Goal: Transaction & Acquisition: Purchase product/service

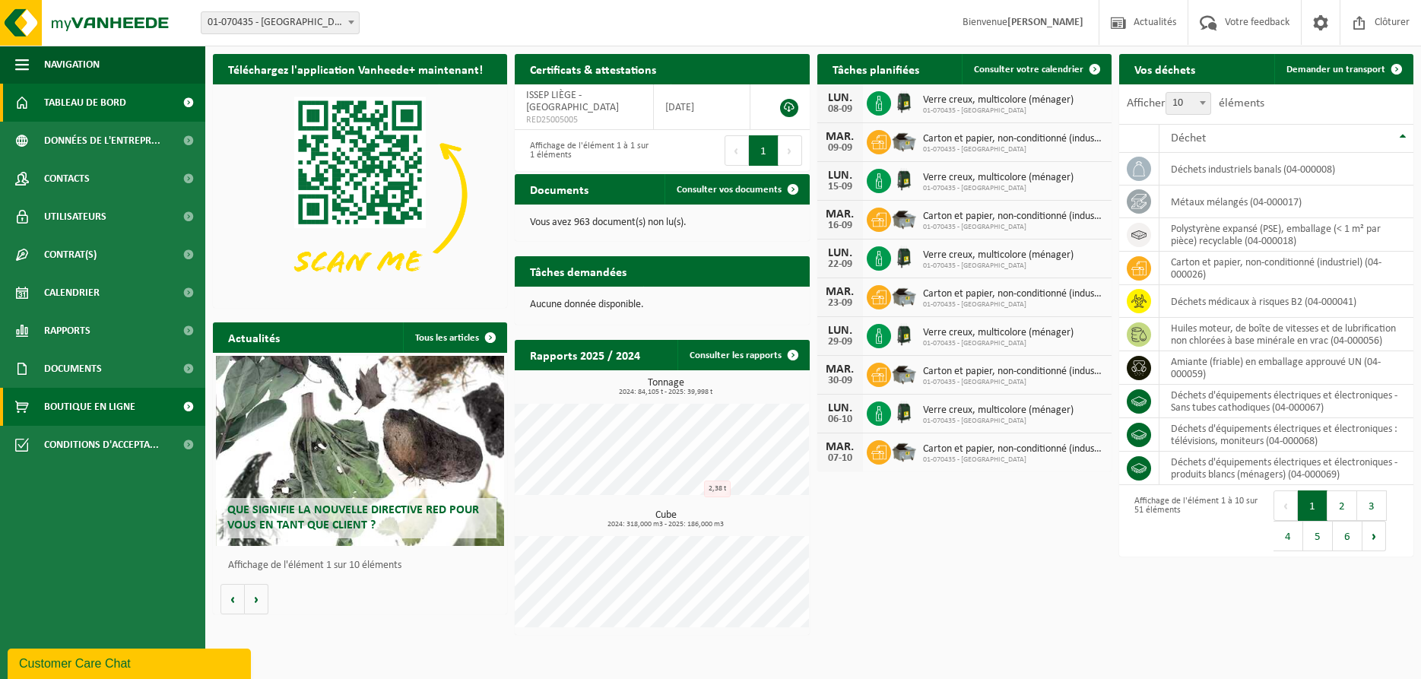
click at [87, 402] on span "Boutique en ligne" at bounding box center [89, 407] width 91 height 38
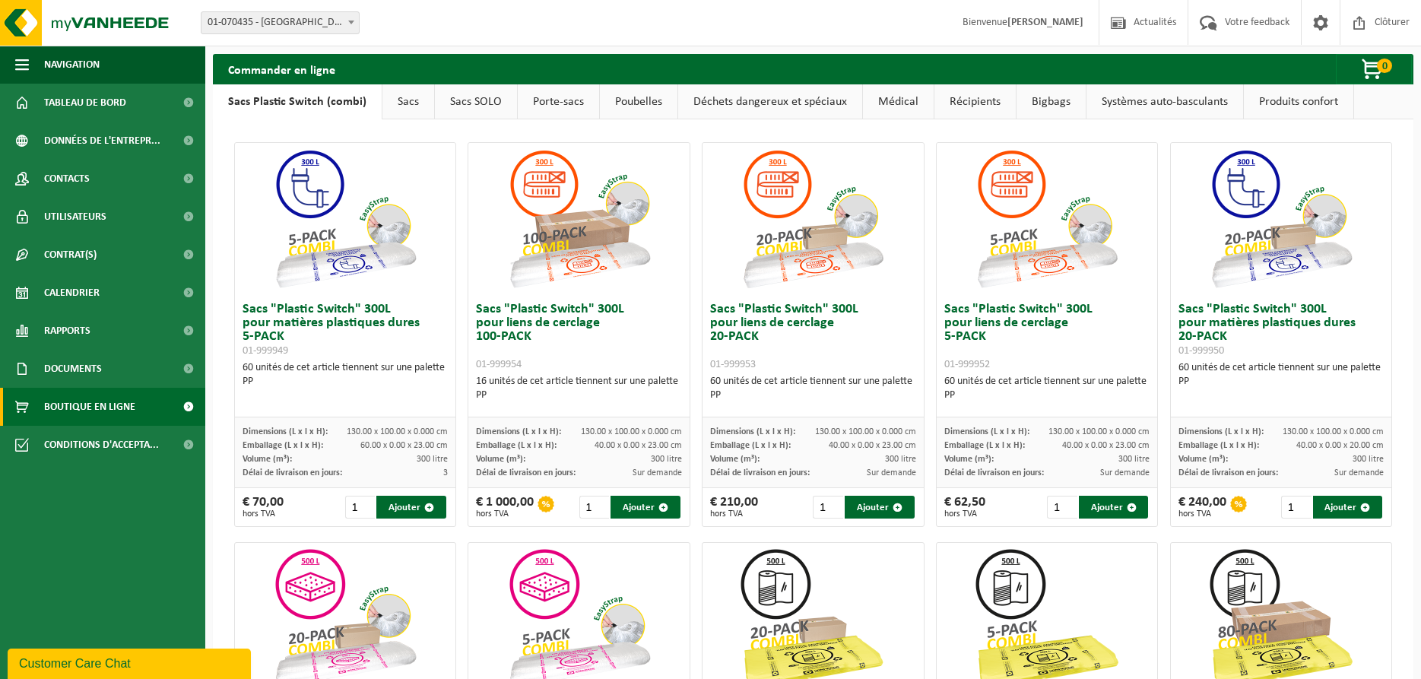
click at [730, 100] on link "Déchets dangereux et spéciaux" at bounding box center [770, 101] width 184 height 35
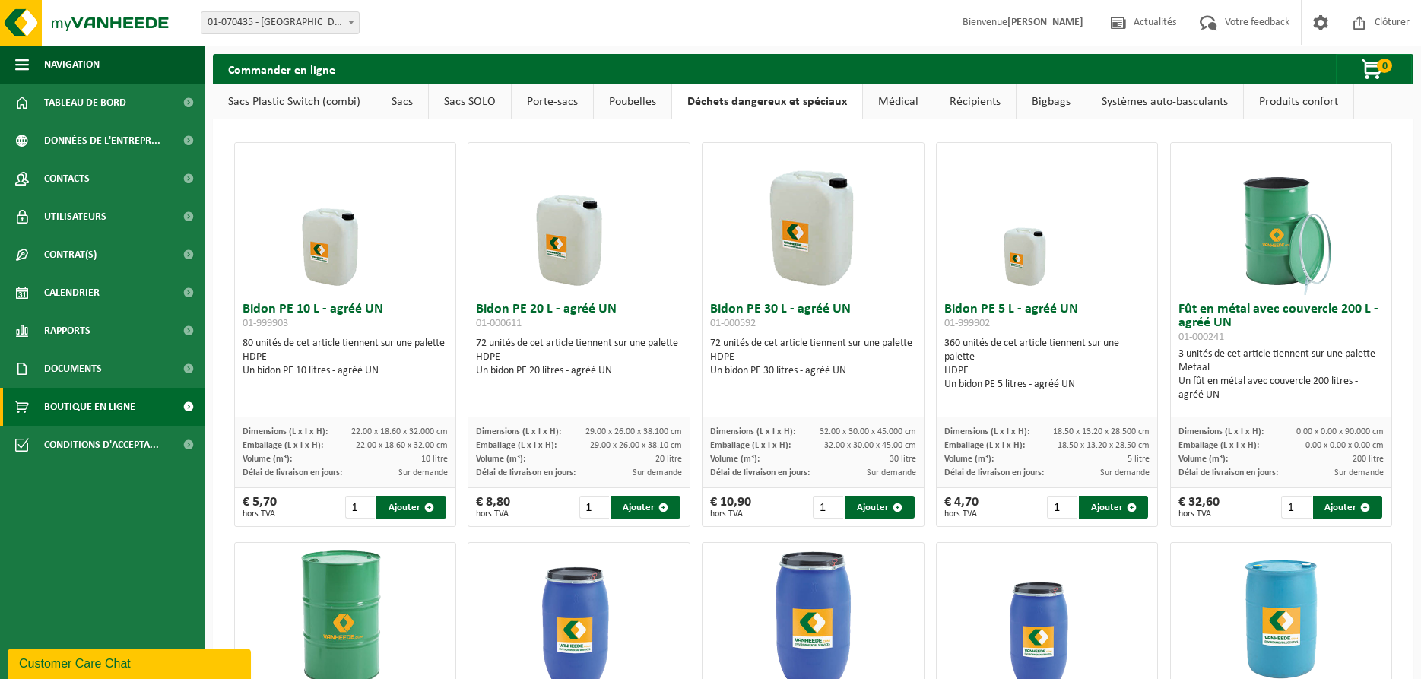
click at [989, 96] on link "Récipients" at bounding box center [974, 101] width 81 height 35
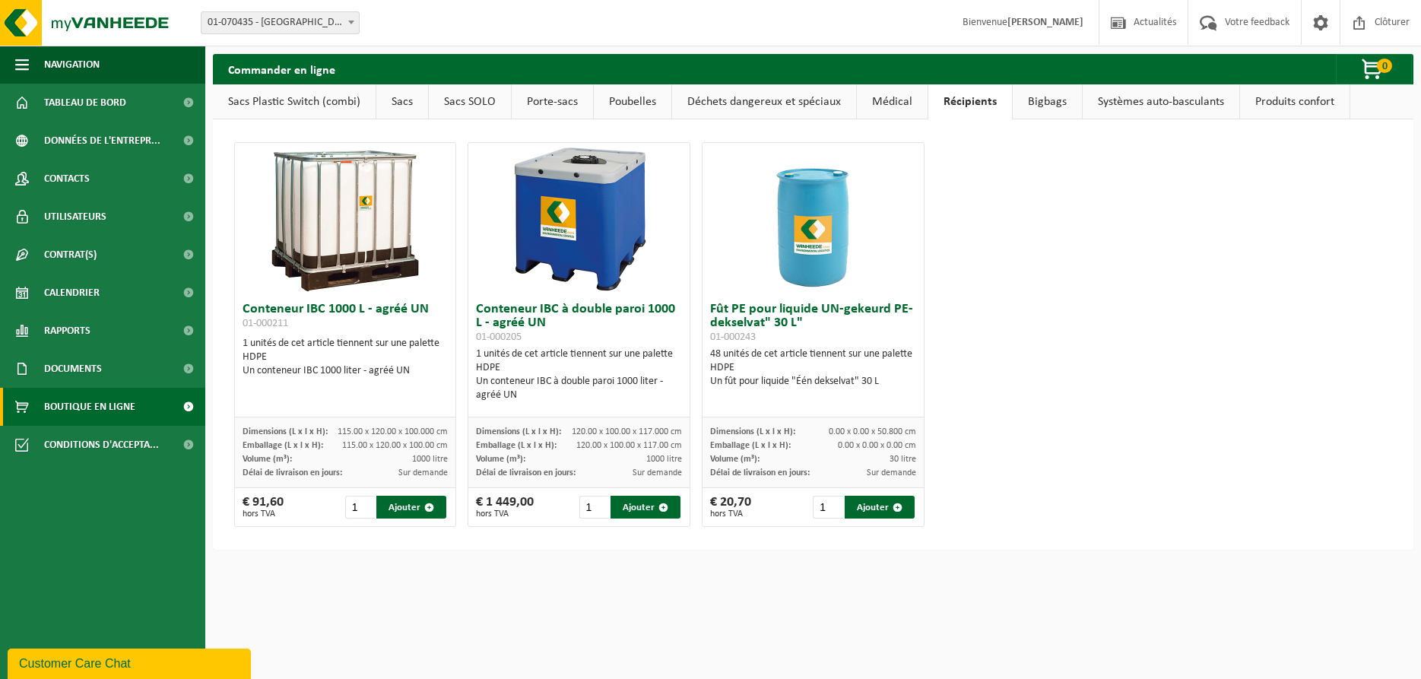
click at [1044, 107] on link "Bigbags" at bounding box center [1047, 101] width 69 height 35
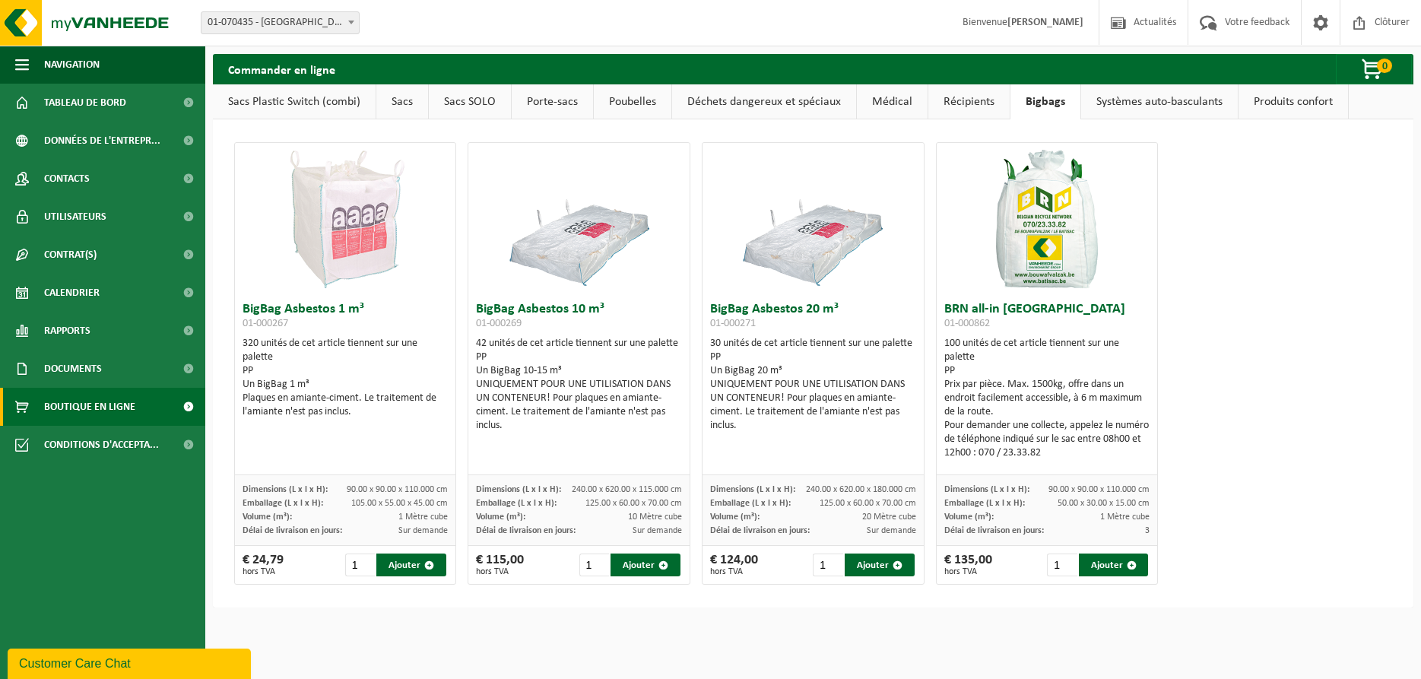
click at [407, 98] on link "Sacs" at bounding box center [402, 101] width 52 height 35
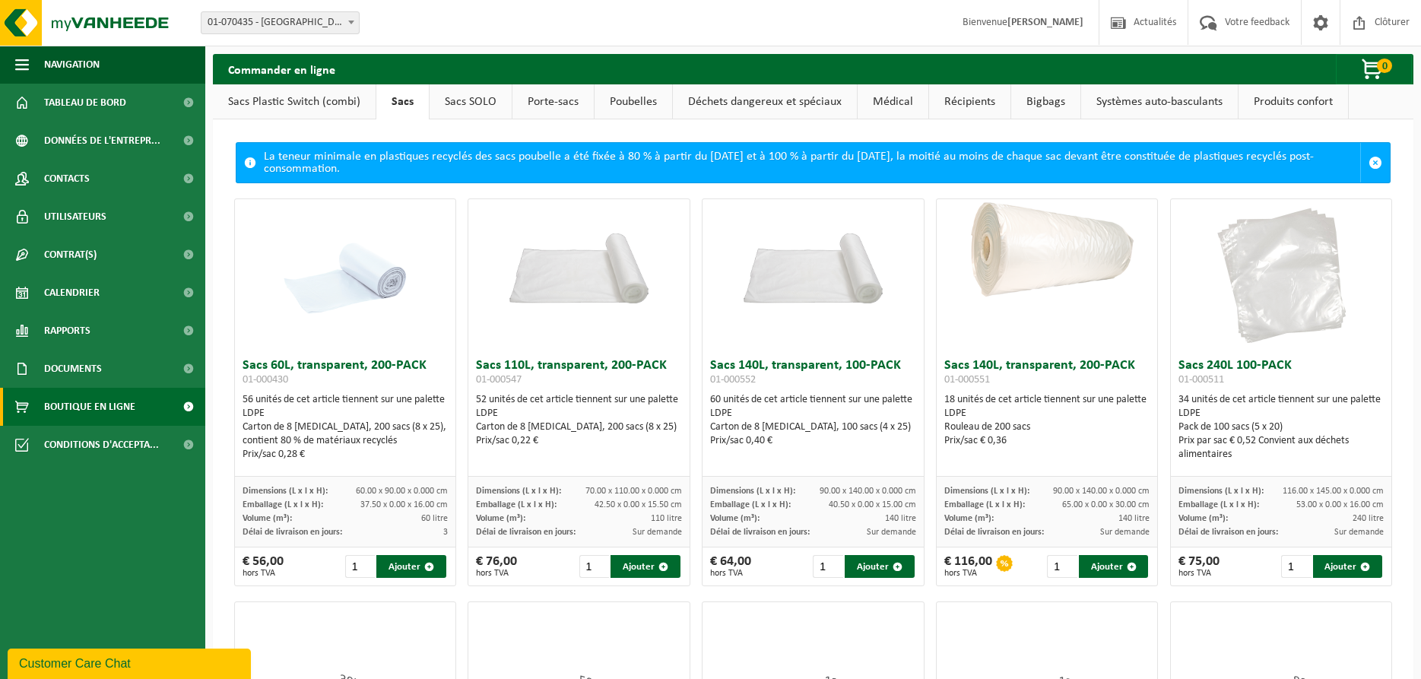
click at [469, 108] on link "Sacs SOLO" at bounding box center [471, 101] width 82 height 35
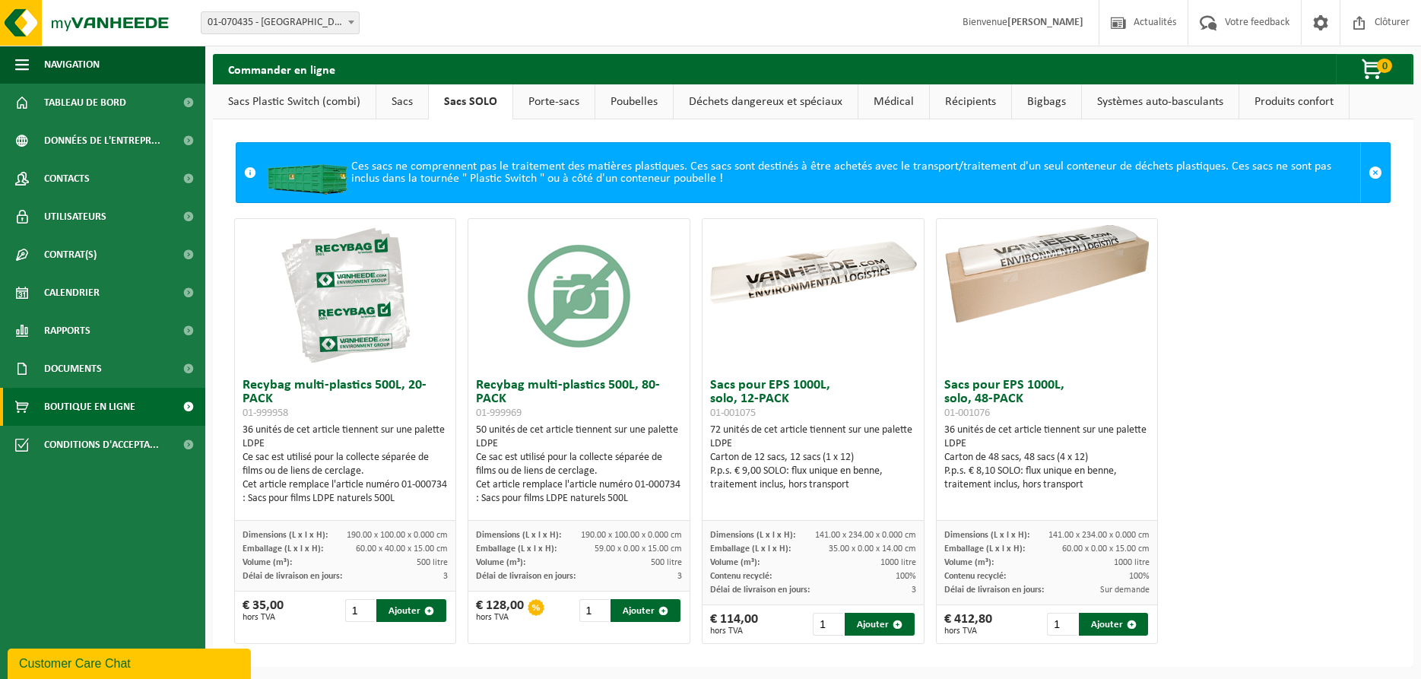
click at [538, 103] on link "Porte-sacs" at bounding box center [553, 101] width 81 height 35
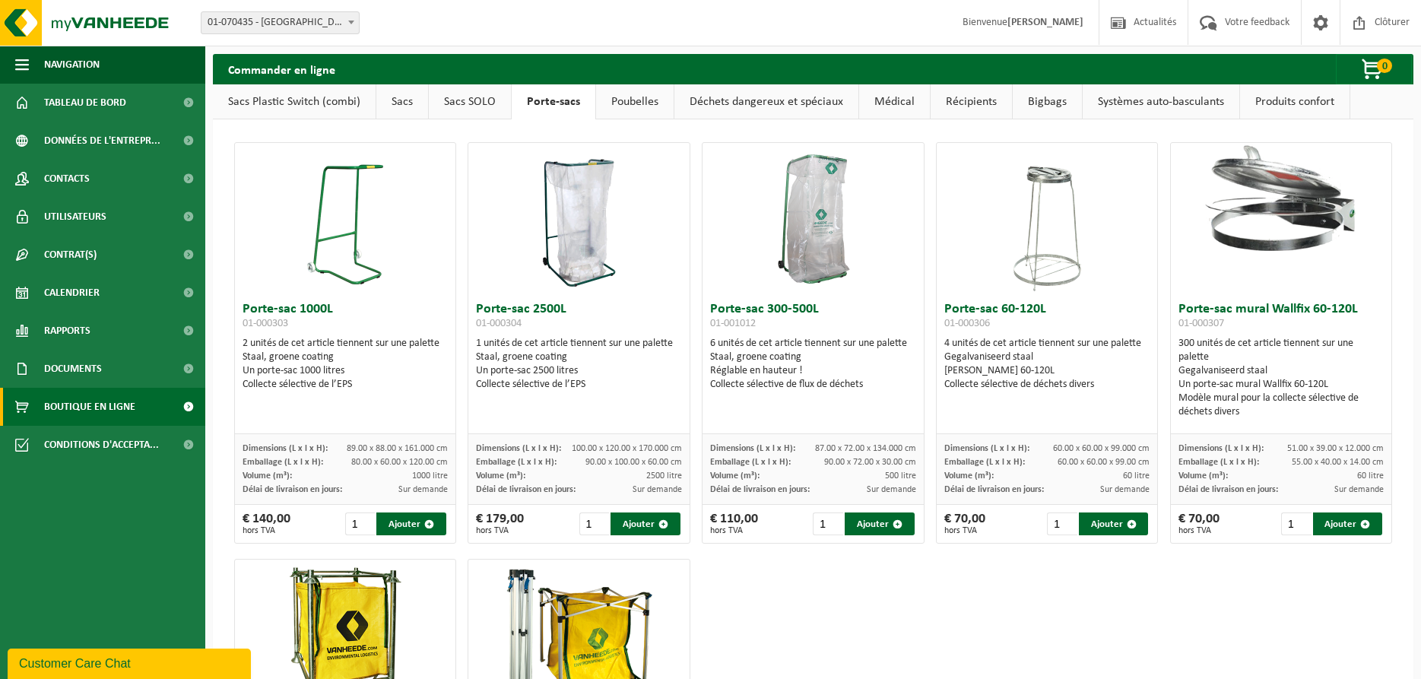
click at [635, 97] on link "Poubelles" at bounding box center [635, 101] width 78 height 35
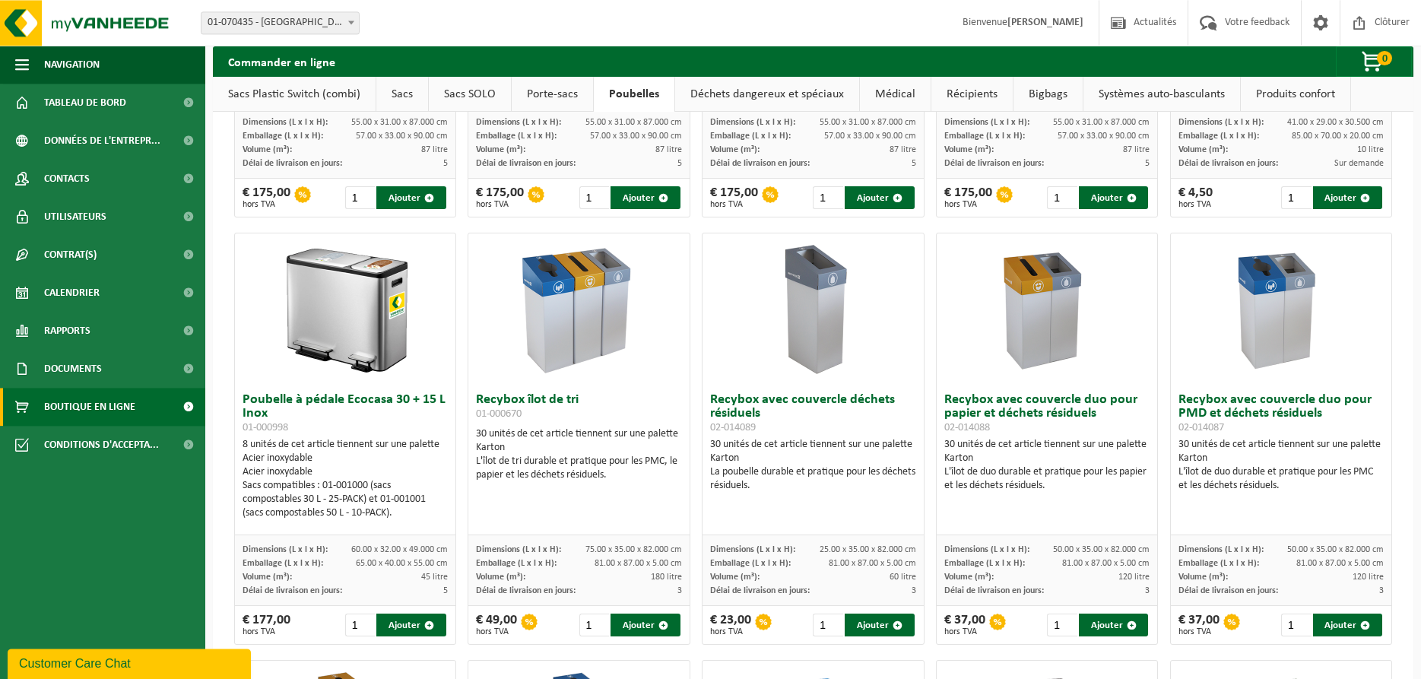
scroll to position [78, 0]
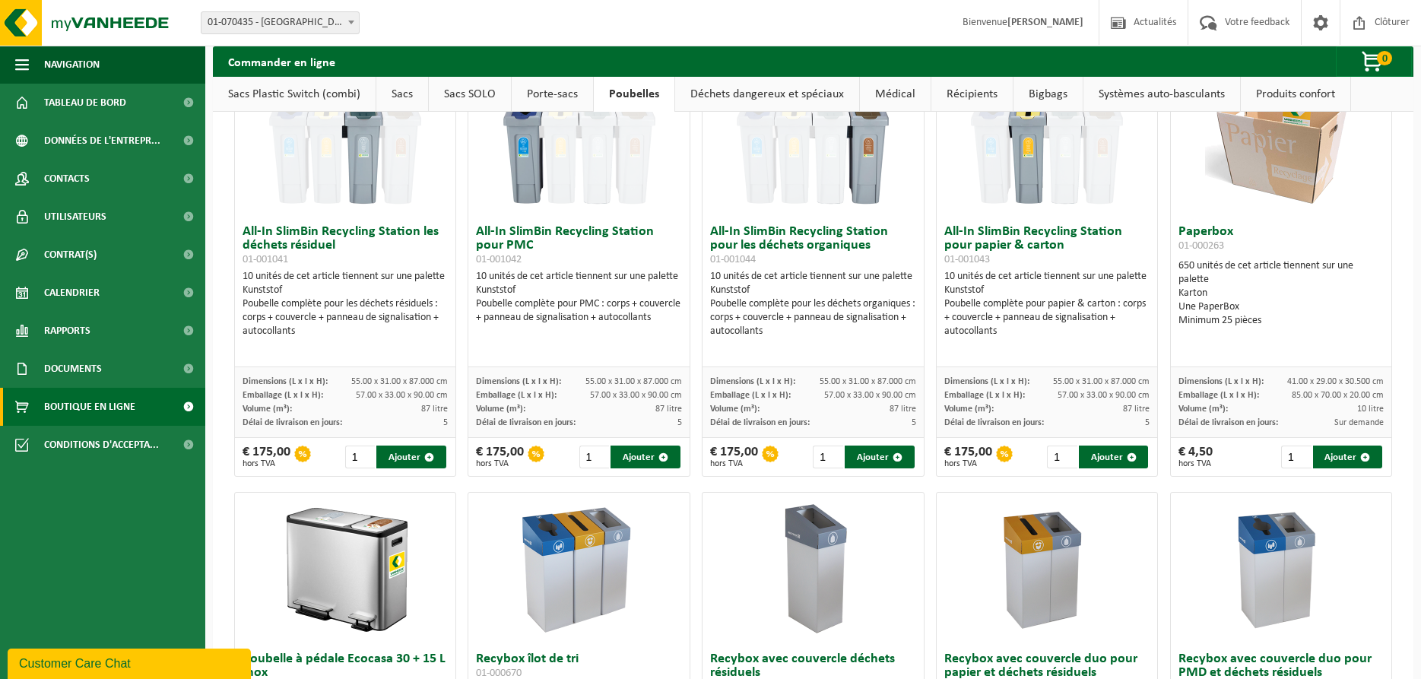
click at [955, 94] on link "Récipients" at bounding box center [971, 94] width 81 height 35
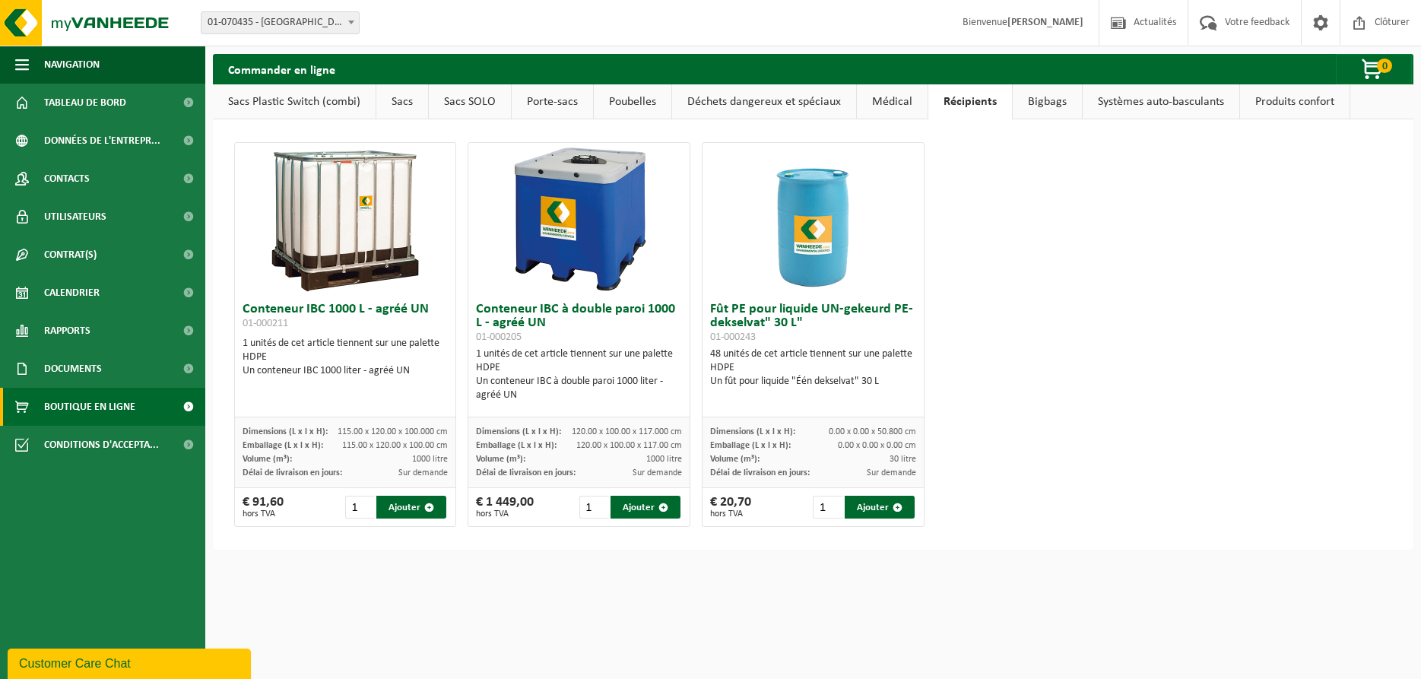
scroll to position [0, 0]
click at [1048, 104] on link "Bigbags" at bounding box center [1047, 101] width 69 height 35
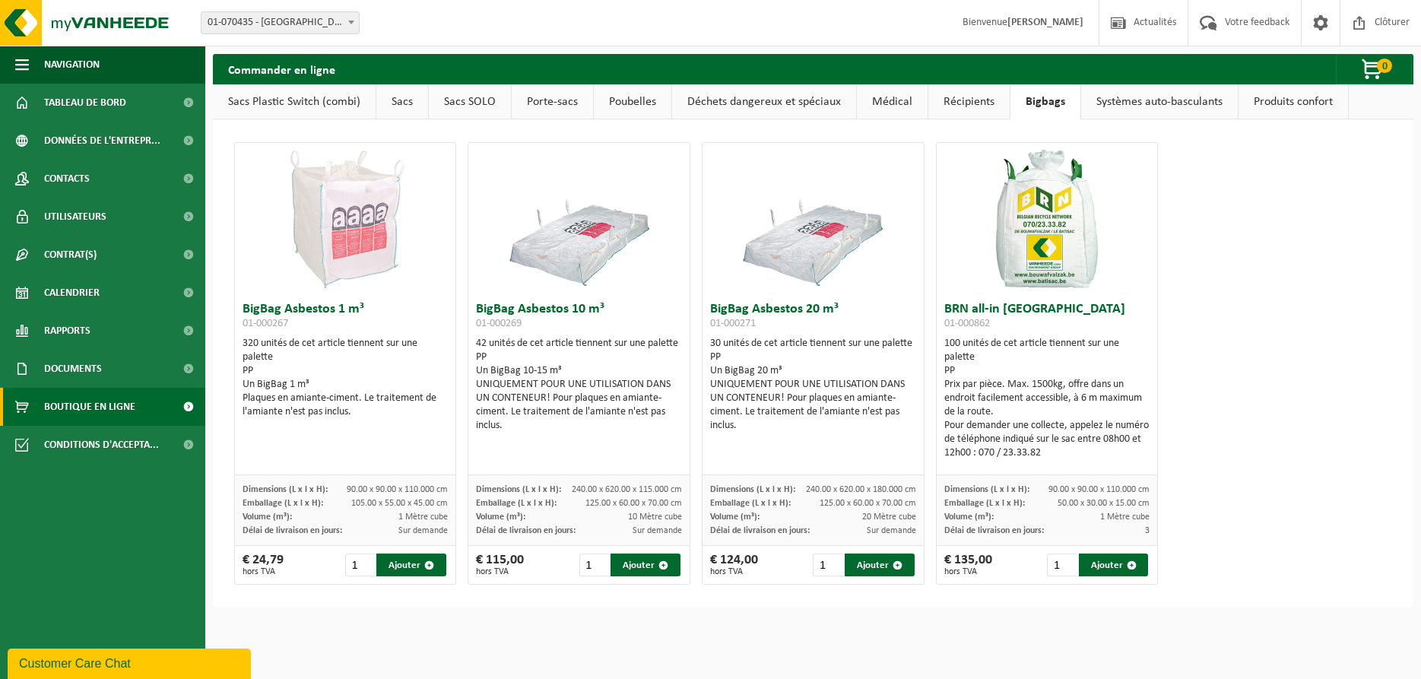
click at [1128, 100] on link "Systèmes auto-basculants" at bounding box center [1159, 101] width 157 height 35
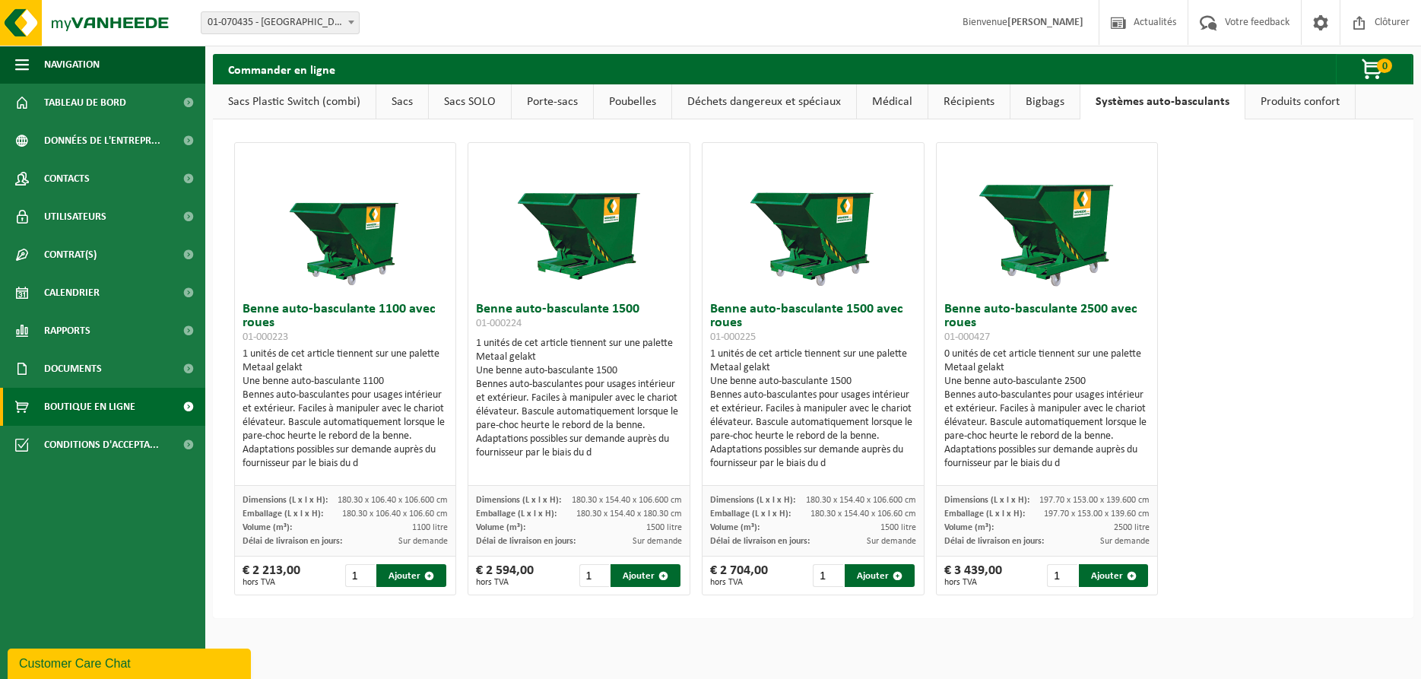
click at [1308, 102] on link "Produits confort" at bounding box center [1299, 101] width 109 height 35
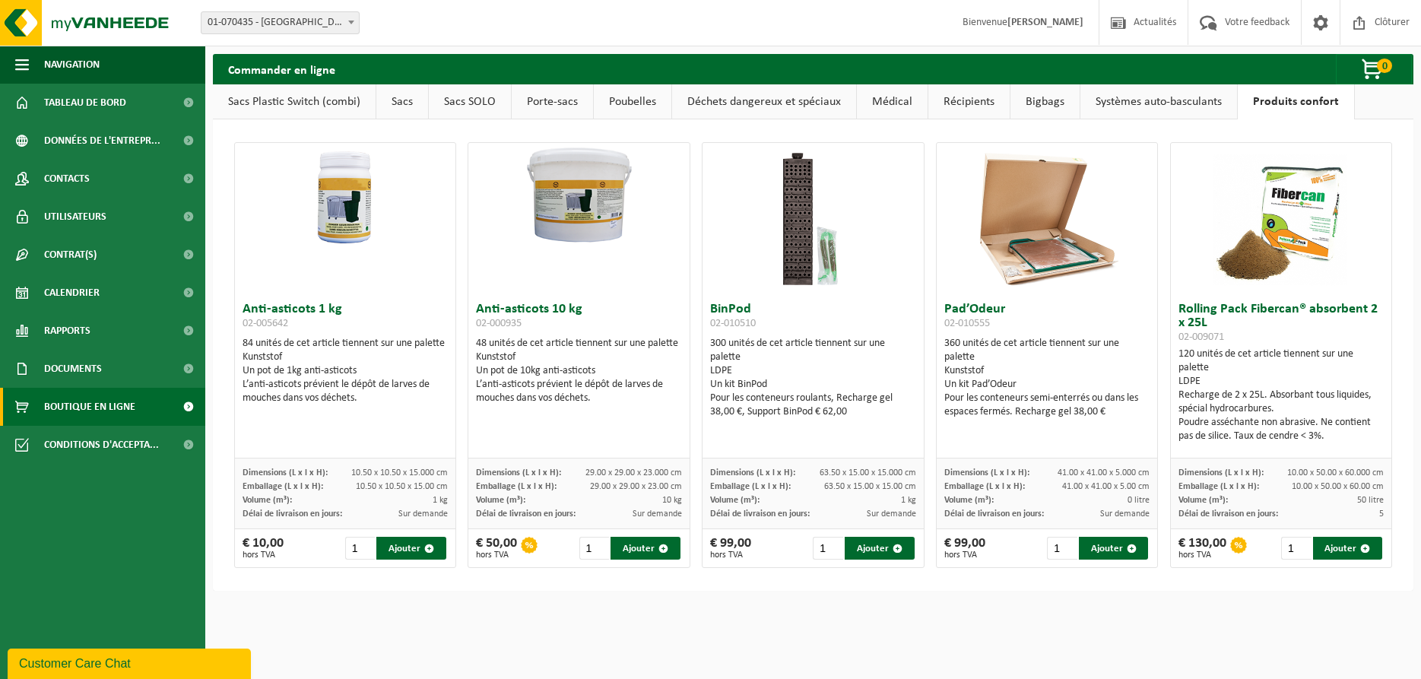
click at [296, 108] on link "Sacs Plastic Switch (combi)" at bounding box center [294, 101] width 163 height 35
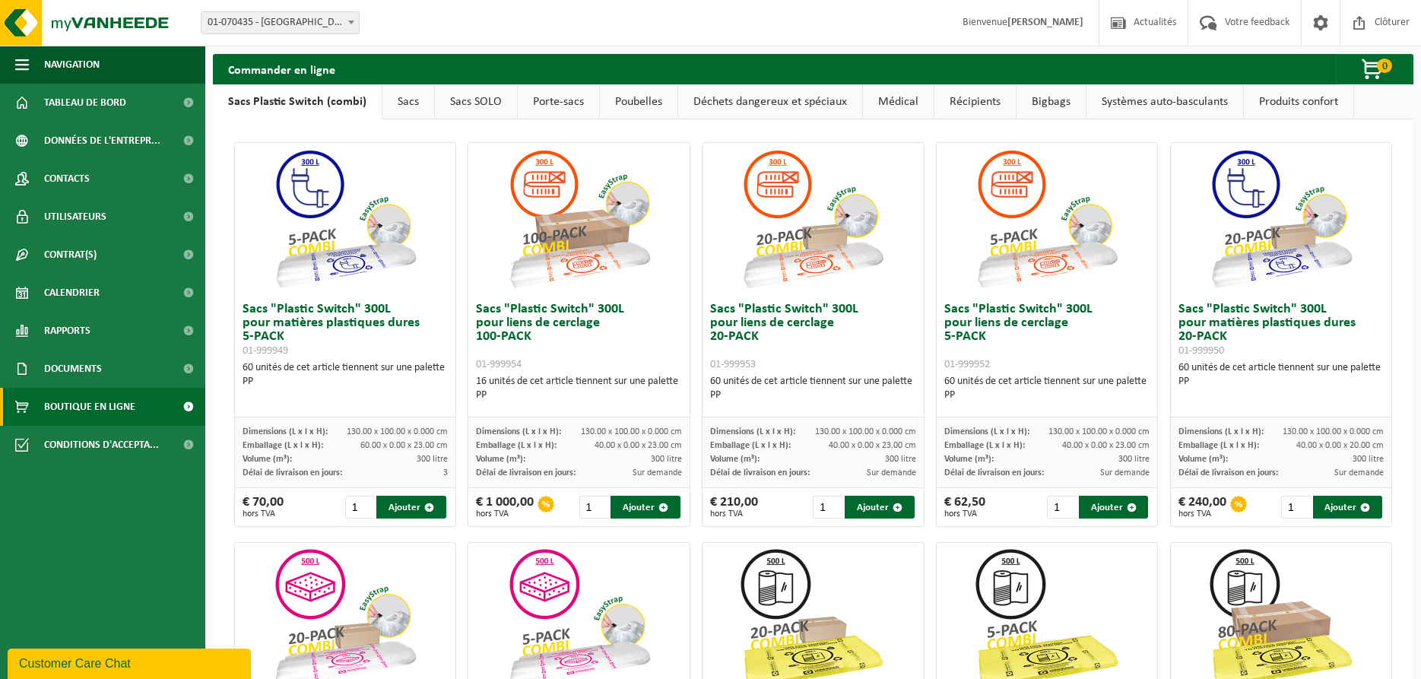
click at [404, 103] on link "Sacs" at bounding box center [408, 101] width 52 height 35
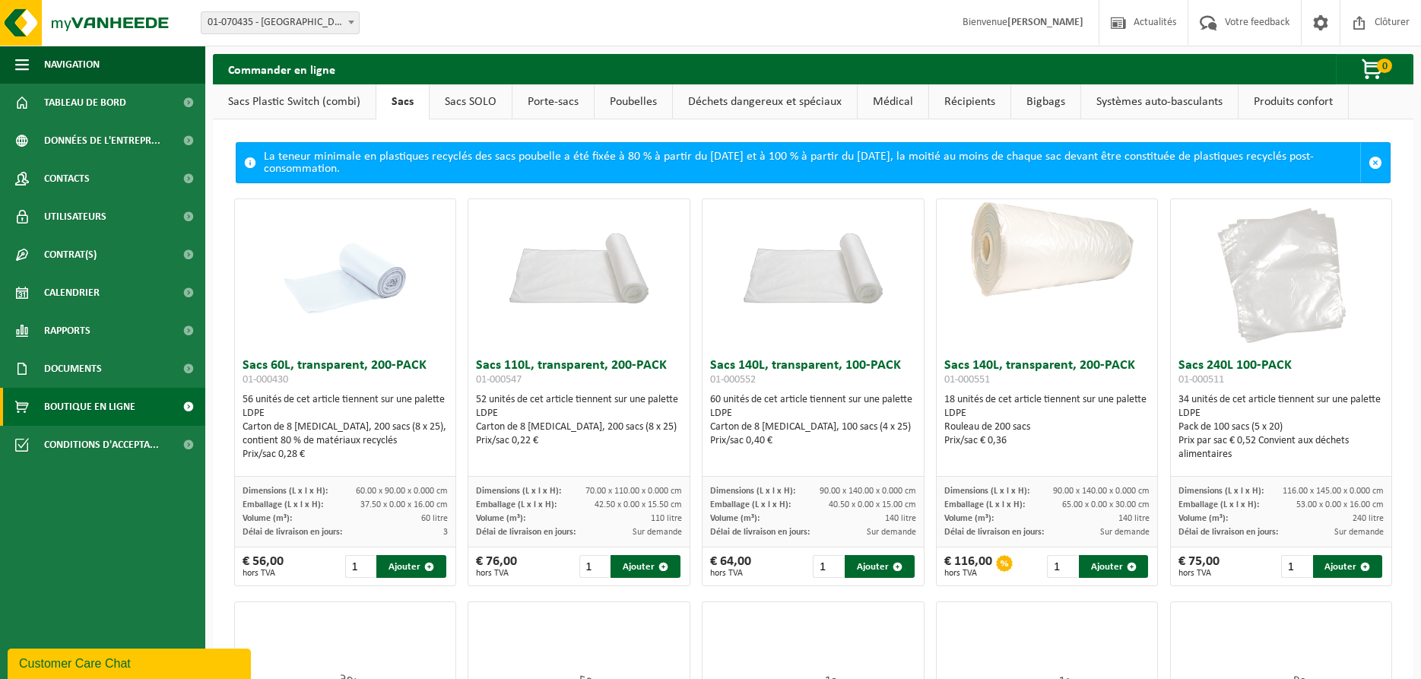
click at [475, 103] on link "Sacs SOLO" at bounding box center [471, 101] width 82 height 35
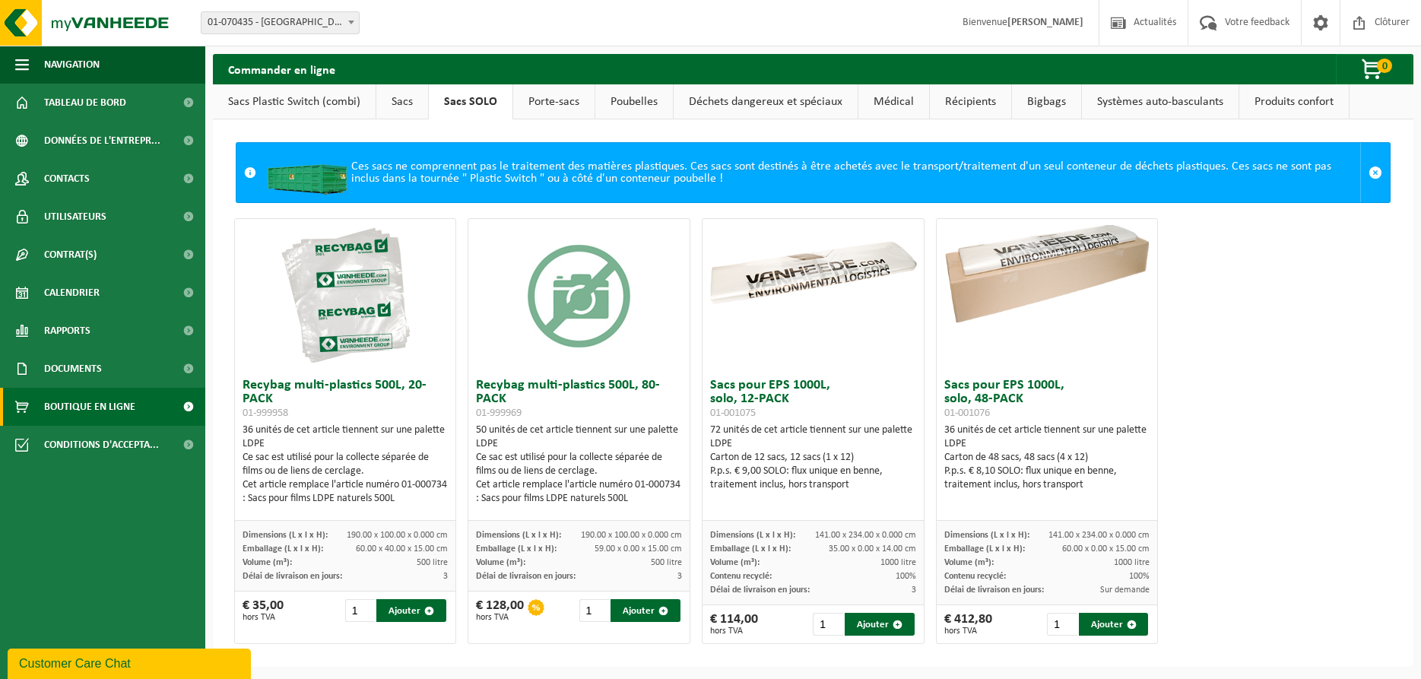
click at [547, 102] on link "Porte-sacs" at bounding box center [553, 101] width 81 height 35
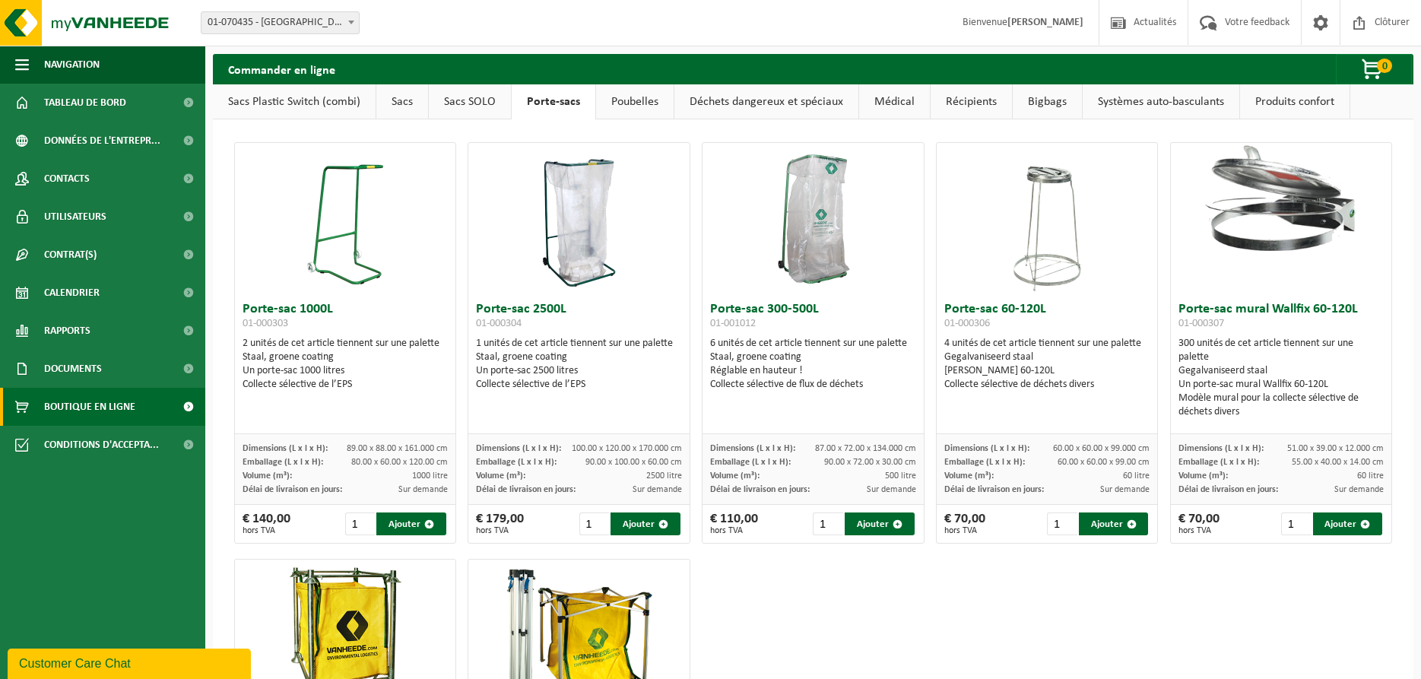
click at [618, 109] on link "Poubelles" at bounding box center [635, 101] width 78 height 35
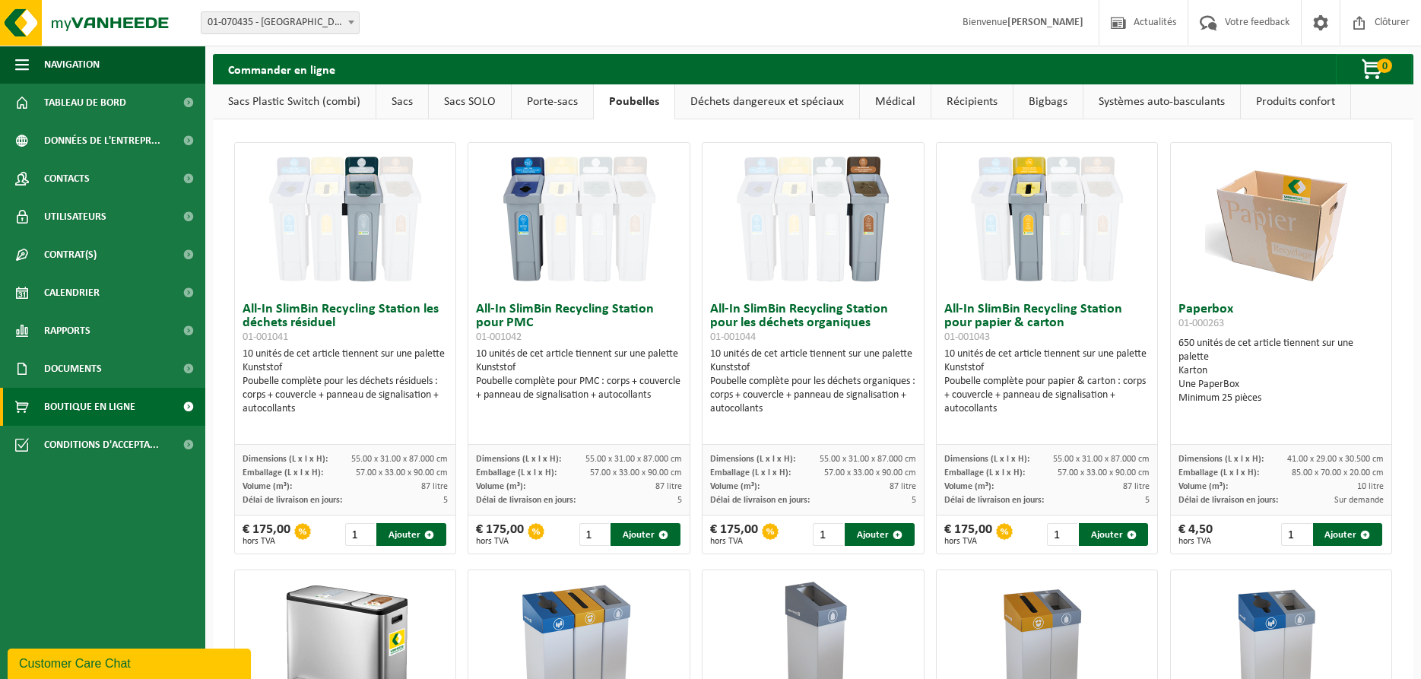
click at [578, 14] on div "Site: 01-070435 - ISSEP LIÈGE - LIÈGE 01-070435 - ISSEP LIÈGE - LIÈGE Bienvenue…" at bounding box center [710, 23] width 1421 height 46
